Goal: Use online tool/utility: Utilize a website feature to perform a specific function

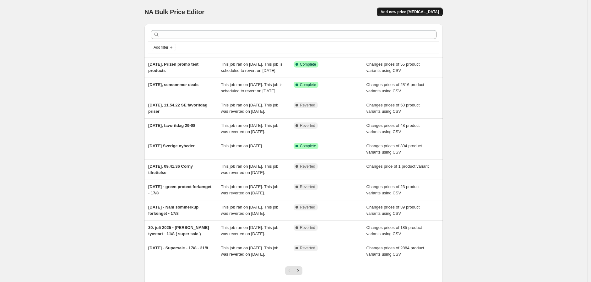
click at [421, 15] on button "Add new price [MEDICAL_DATA]" at bounding box center [410, 12] width 66 height 9
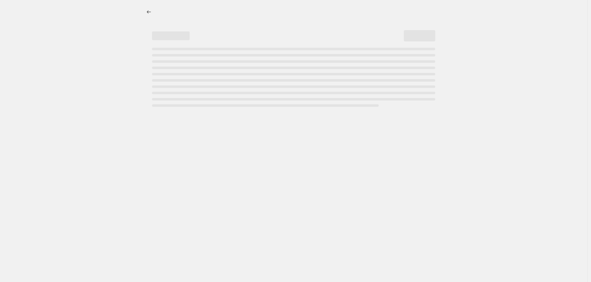
select select "percentage"
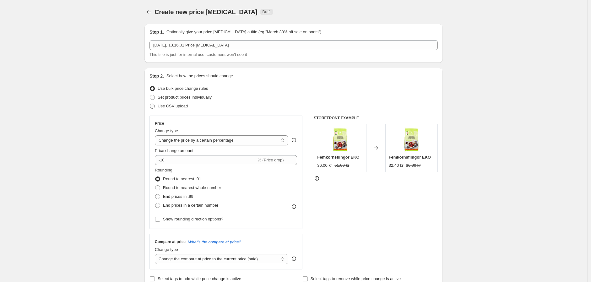
click at [159, 104] on span "Use CSV upload" at bounding box center [173, 106] width 30 height 5
click at [150, 104] on input "Use CSV upload" at bounding box center [150, 104] width 0 height 0
radio input "true"
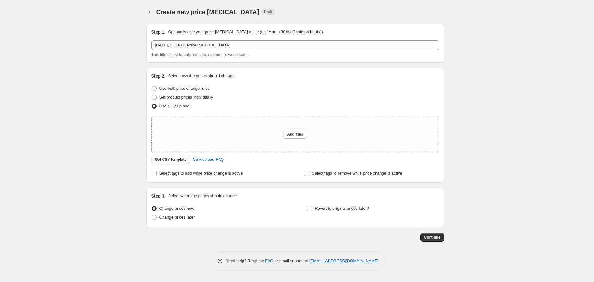
click at [171, 163] on button "Get CSV template" at bounding box center [170, 159] width 39 height 9
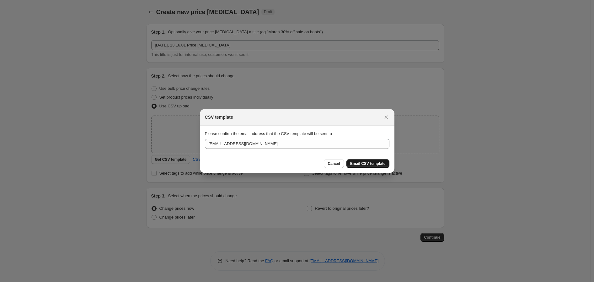
click at [384, 162] on span "Email CSV template" at bounding box center [367, 163] width 35 height 5
